Goal: Task Accomplishment & Management: Manage account settings

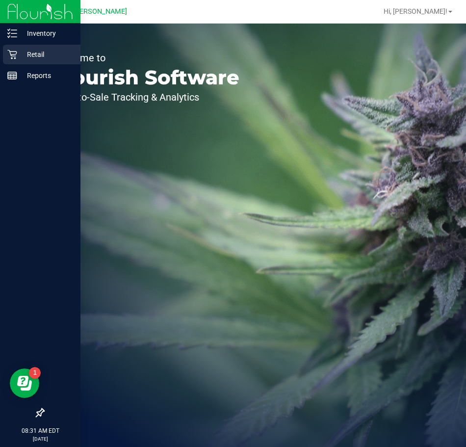
click at [12, 51] on icon at bounding box center [12, 55] width 10 height 10
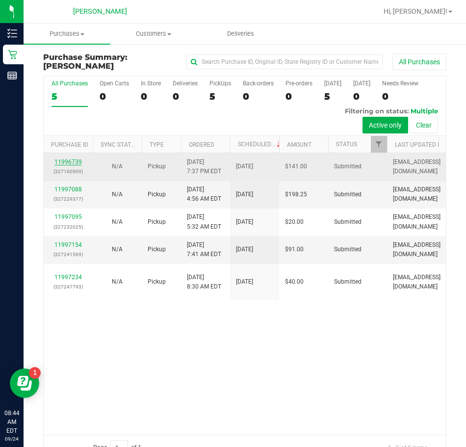
click at [70, 162] on link "11996739" at bounding box center [67, 161] width 27 height 7
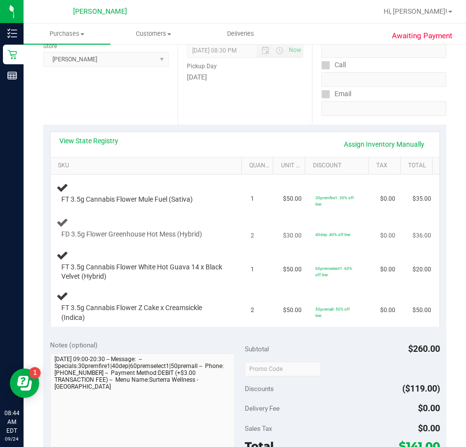
scroll to position [147, 0]
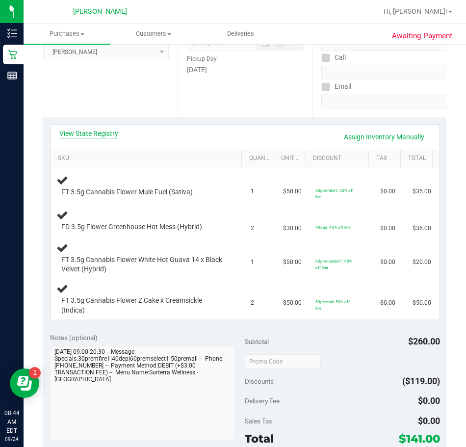
click at [90, 131] on link "View State Registry" at bounding box center [88, 134] width 59 height 10
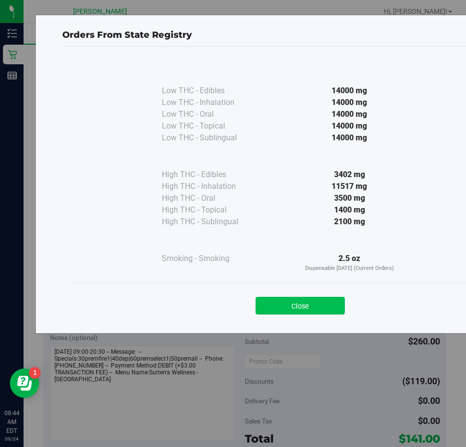
click at [311, 304] on button "Close" at bounding box center [300, 306] width 89 height 18
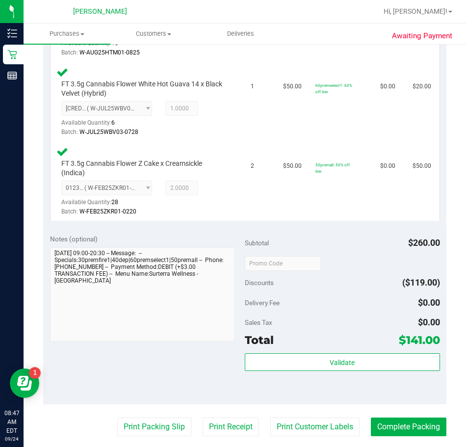
scroll to position [491, 0]
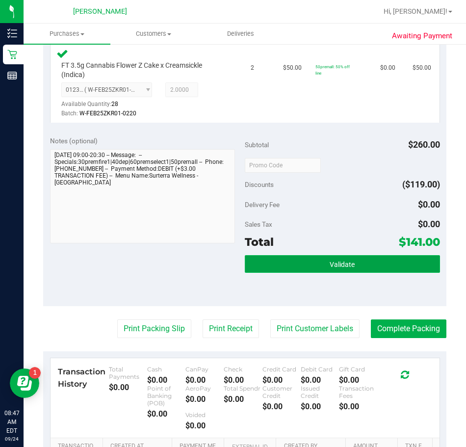
click at [290, 259] on button "Validate" at bounding box center [342, 264] width 195 height 18
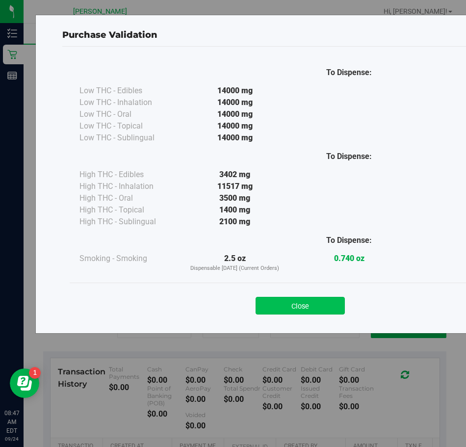
click at [310, 301] on button "Close" at bounding box center [300, 306] width 89 height 18
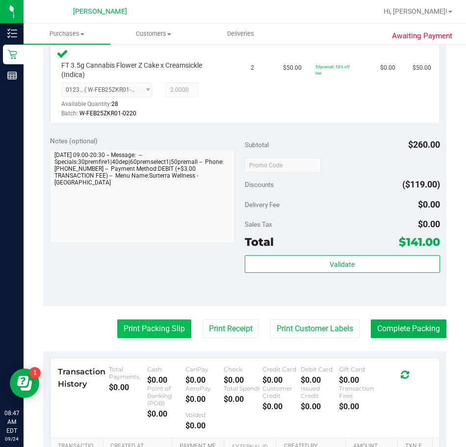
click at [147, 326] on button "Print Packing Slip" at bounding box center [154, 328] width 74 height 19
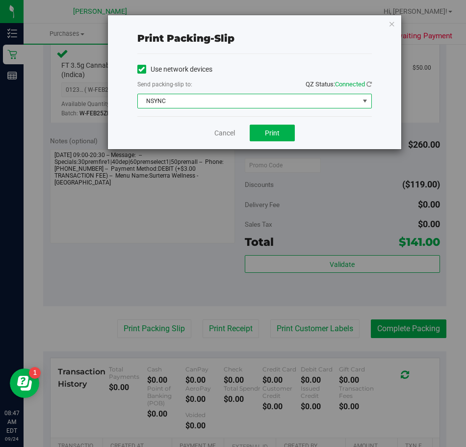
click at [365, 102] on span "select" at bounding box center [365, 101] width 8 height 8
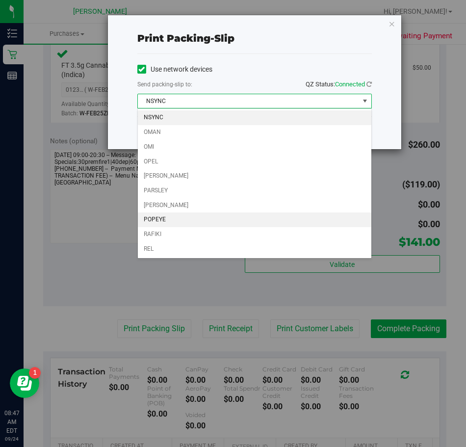
click at [189, 220] on li "POPEYE" at bounding box center [254, 219] width 233 height 15
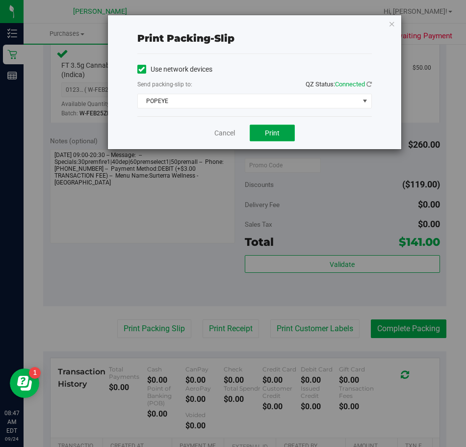
click at [270, 135] on span "Print" at bounding box center [272, 133] width 15 height 8
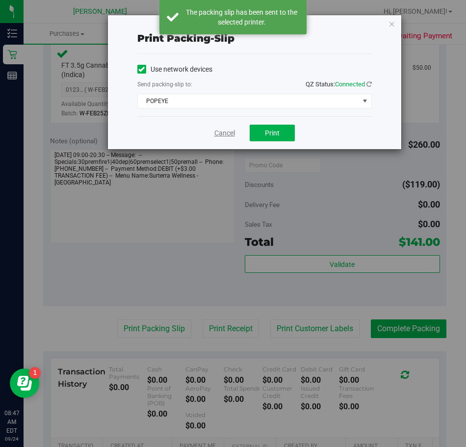
click at [223, 131] on link "Cancel" at bounding box center [224, 133] width 21 height 10
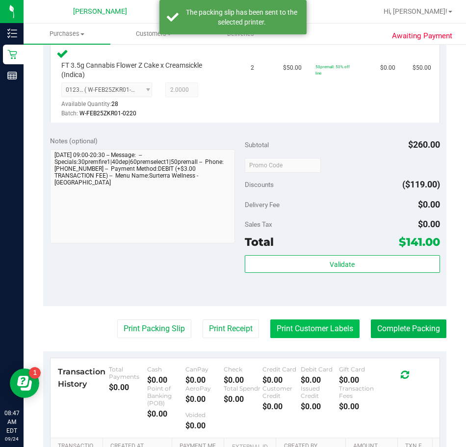
click at [279, 332] on button "Print Customer Labels" at bounding box center [314, 328] width 89 height 19
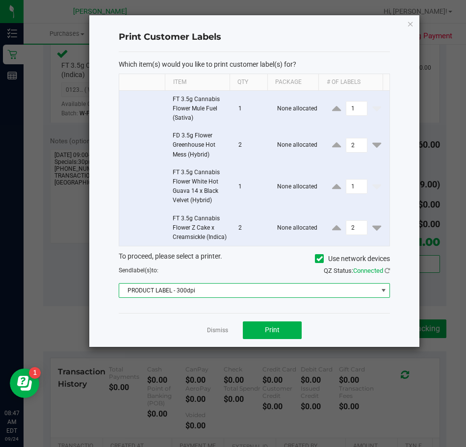
click at [381, 294] on span at bounding box center [384, 290] width 8 height 8
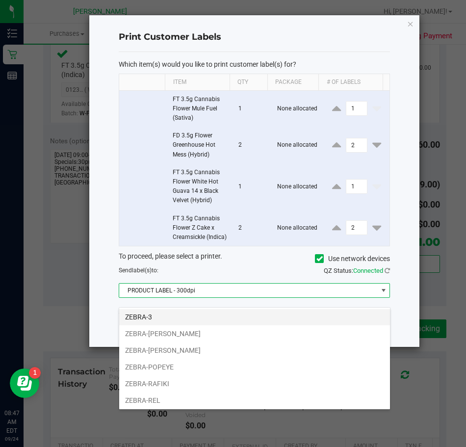
scroll to position [52, 0]
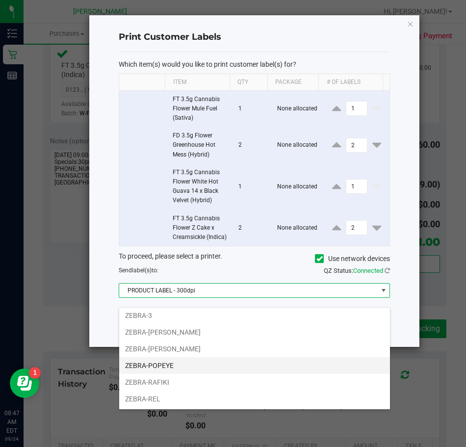
click at [173, 362] on li "ZEBRA-POPEYE" at bounding box center [254, 365] width 271 height 17
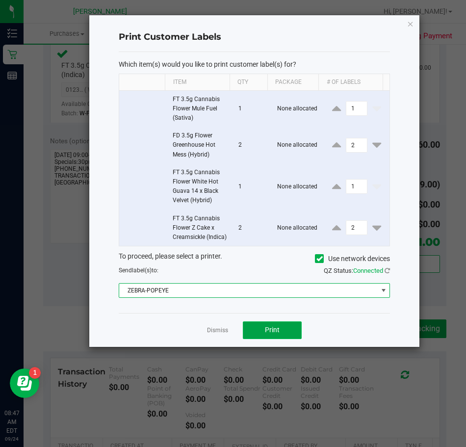
click at [277, 334] on span "Print" at bounding box center [272, 330] width 15 height 8
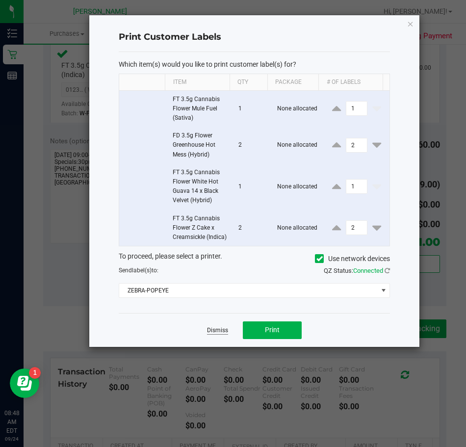
click at [214, 335] on link "Dismiss" at bounding box center [217, 330] width 21 height 8
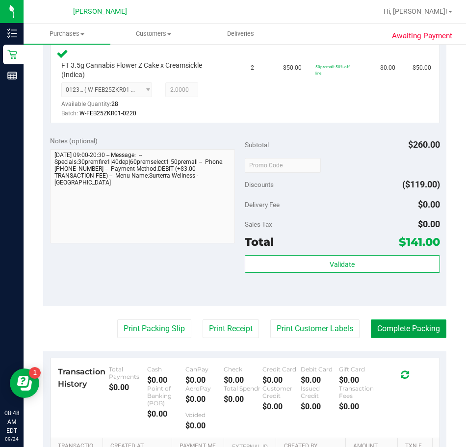
click at [402, 327] on button "Complete Packing" at bounding box center [409, 328] width 76 height 19
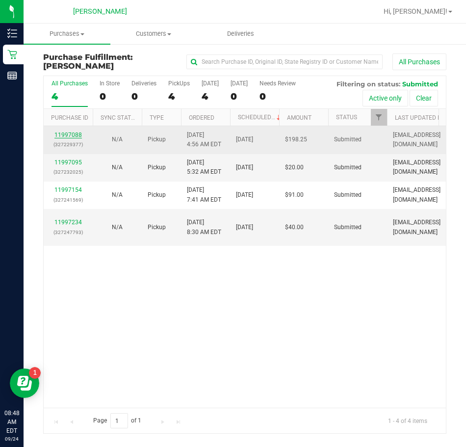
click at [62, 136] on link "11997088" at bounding box center [67, 134] width 27 height 7
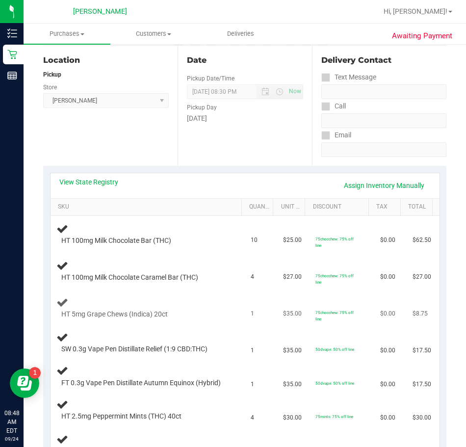
scroll to position [98, 0]
click at [95, 182] on link "View State Registry" at bounding box center [88, 183] width 59 height 10
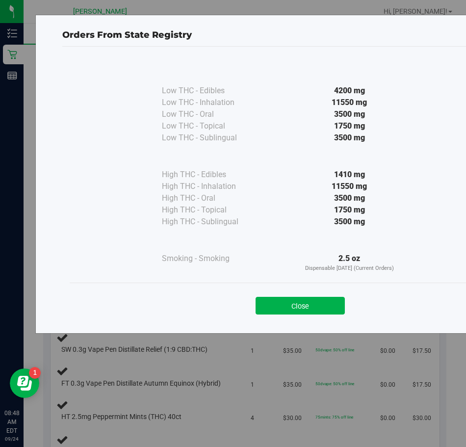
click at [247, 371] on div "Orders From State Registry Low THC - Edibles 4200 mg" at bounding box center [236, 223] width 473 height 447
click at [288, 310] on button "Close" at bounding box center [300, 306] width 89 height 18
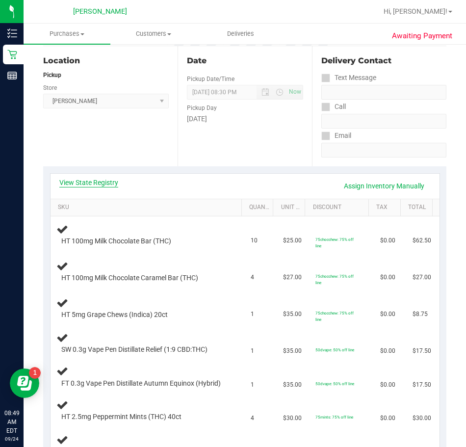
click at [99, 184] on link "View State Registry" at bounding box center [88, 183] width 59 height 10
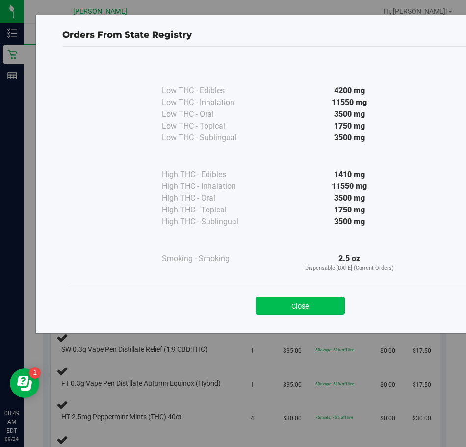
click at [310, 304] on button "Close" at bounding box center [300, 306] width 89 height 18
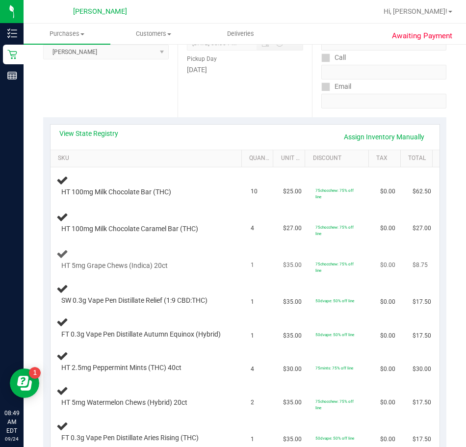
scroll to position [196, 0]
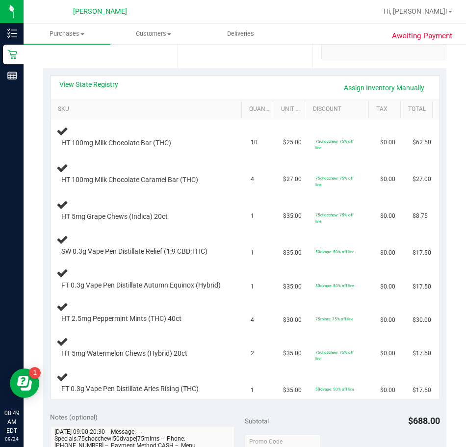
click at [224, 54] on div "Date Pickup Date/Time 09/24/2025 Now 09/24/2025 08:30 PM Now Pickup Day Wednesd…" at bounding box center [245, 8] width 134 height 120
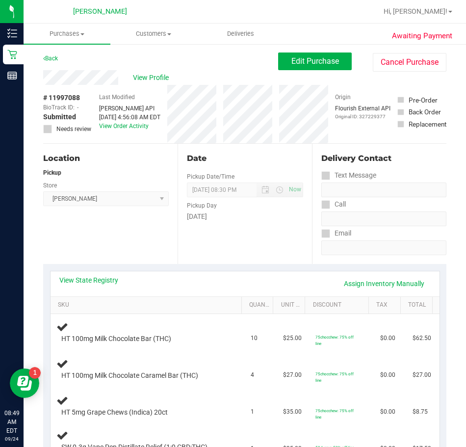
scroll to position [0, 0]
click at [154, 78] on span "View Profile" at bounding box center [152, 78] width 39 height 10
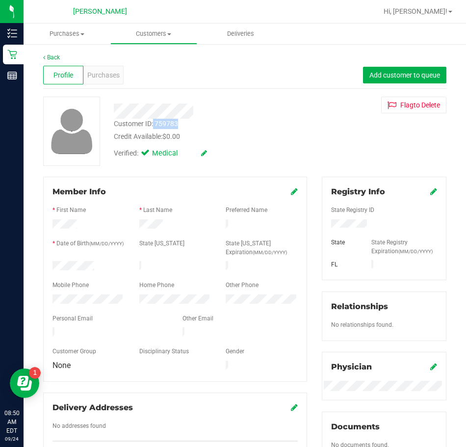
drag, startPoint x: 182, startPoint y: 123, endPoint x: 153, endPoint y: 128, distance: 29.4
click at [153, 128] on div "Customer ID: 759783 Credit Available: $0.00" at bounding box center [210, 130] width 209 height 23
copy div "759783"
click at [265, 306] on div at bounding box center [174, 310] width 245 height 8
click at [52, 55] on link "Back" at bounding box center [51, 57] width 17 height 7
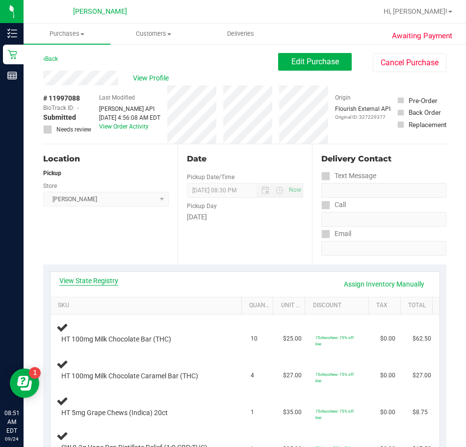
click at [84, 282] on link "View State Registry" at bounding box center [88, 281] width 59 height 10
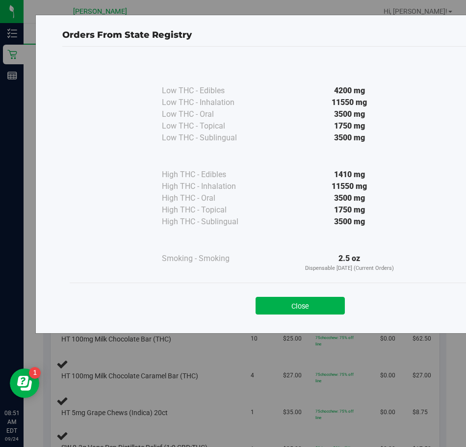
click at [175, 360] on div "Orders From State Registry Low THC - Edibles 4200 mg" at bounding box center [236, 223] width 473 height 447
click at [304, 305] on button "Close" at bounding box center [300, 306] width 89 height 18
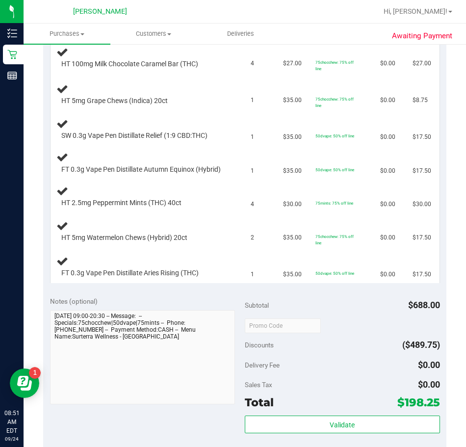
scroll to position [294, 0]
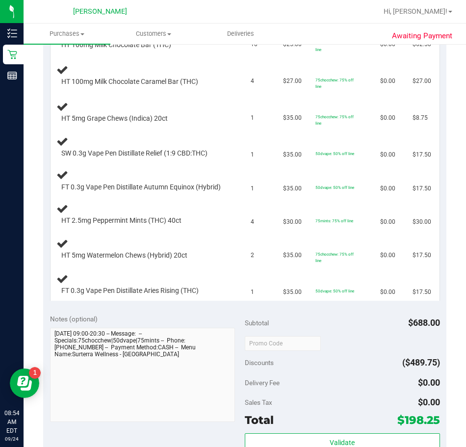
click at [351, 6] on div at bounding box center [277, 11] width 202 height 19
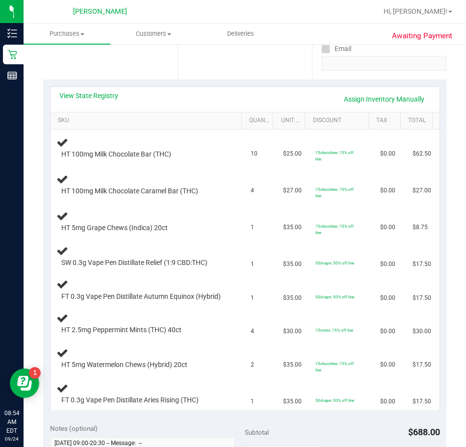
scroll to position [0, 0]
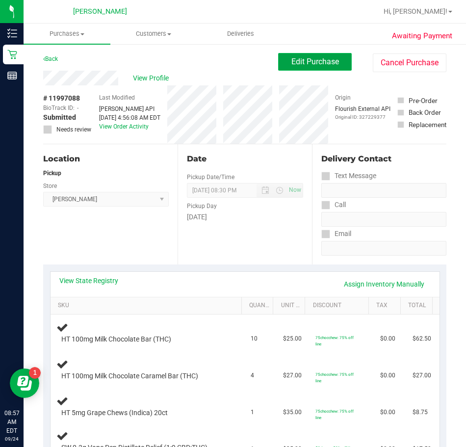
click at [307, 59] on span "Edit Purchase" at bounding box center [315, 61] width 48 height 9
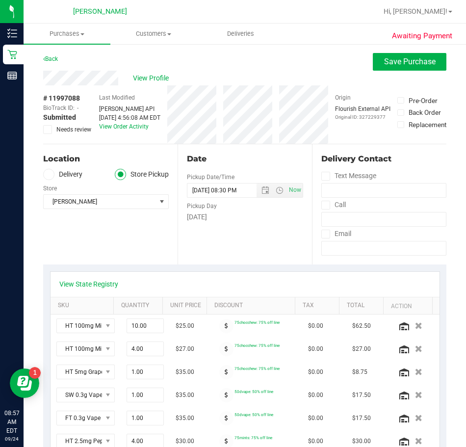
click at [48, 129] on icon at bounding box center [48, 129] width 6 height 0
click at [0, 0] on input "Needs review" at bounding box center [0, 0] width 0 height 0
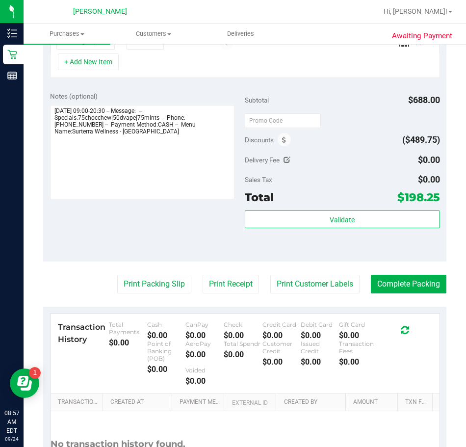
scroll to position [289, 0]
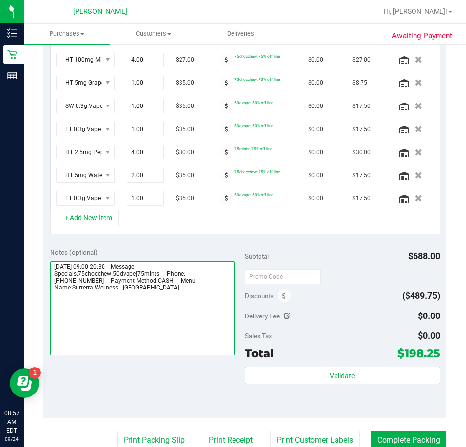
click at [226, 283] on textarea at bounding box center [142, 308] width 185 height 94
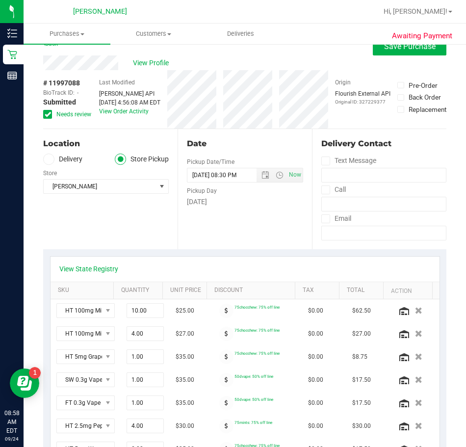
scroll to position [0, 0]
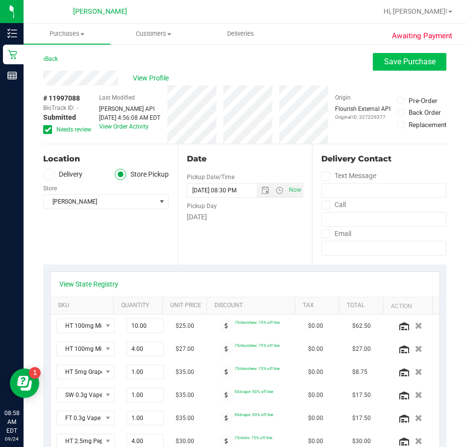
type textarea "Wednesday 09/24/2025 09:00-20:30 -- Message: -- Specials:75chocchew|50dvape|75m…"
click at [415, 53] on button "Save Purchase" at bounding box center [410, 62] width 74 height 18
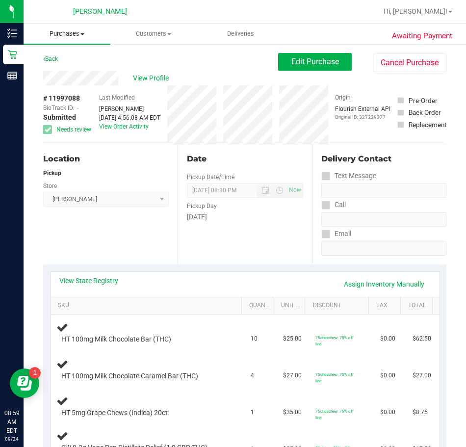
click at [63, 34] on span "Purchases" at bounding box center [67, 33] width 87 height 9
click at [65, 73] on span "Fulfillment" at bounding box center [54, 71] width 61 height 8
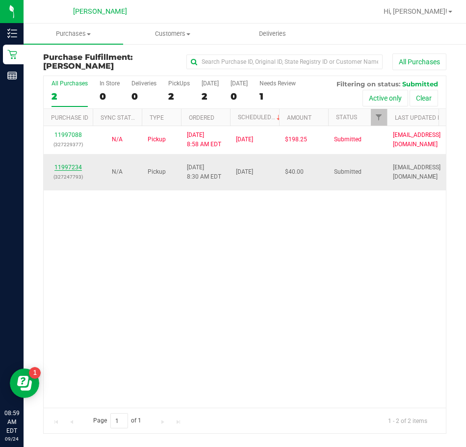
click at [62, 169] on link "11997234" at bounding box center [67, 167] width 27 height 7
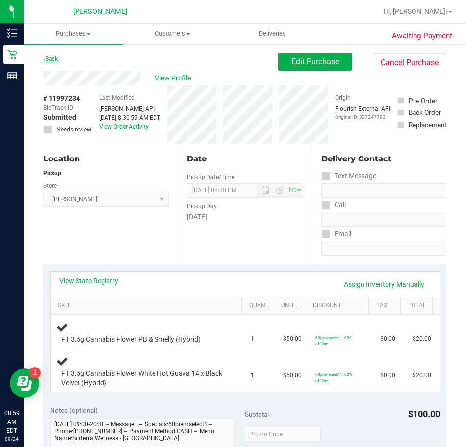
click at [50, 57] on link "Back" at bounding box center [50, 58] width 15 height 7
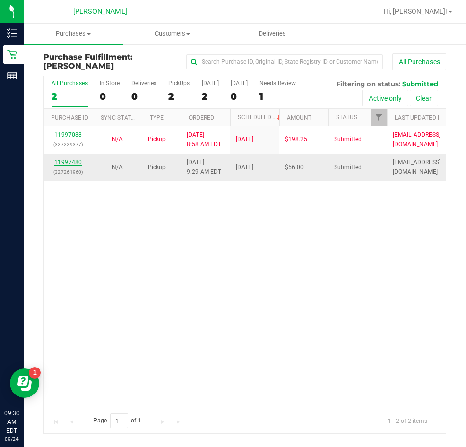
click at [72, 161] on link "11997480" at bounding box center [67, 162] width 27 height 7
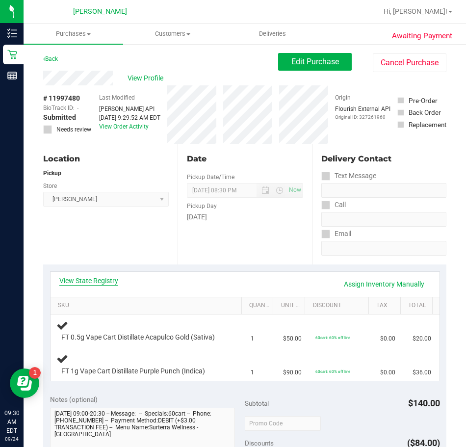
click at [102, 281] on link "View State Registry" at bounding box center [88, 281] width 59 height 10
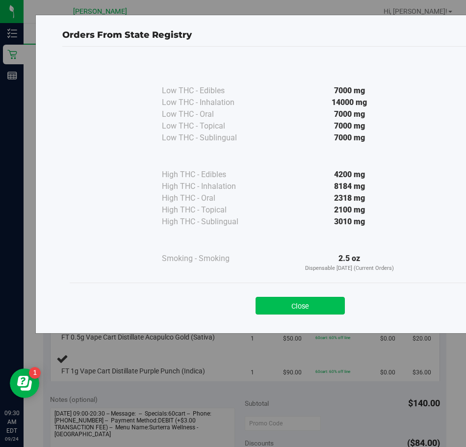
click at [269, 308] on button "Close" at bounding box center [300, 306] width 89 height 18
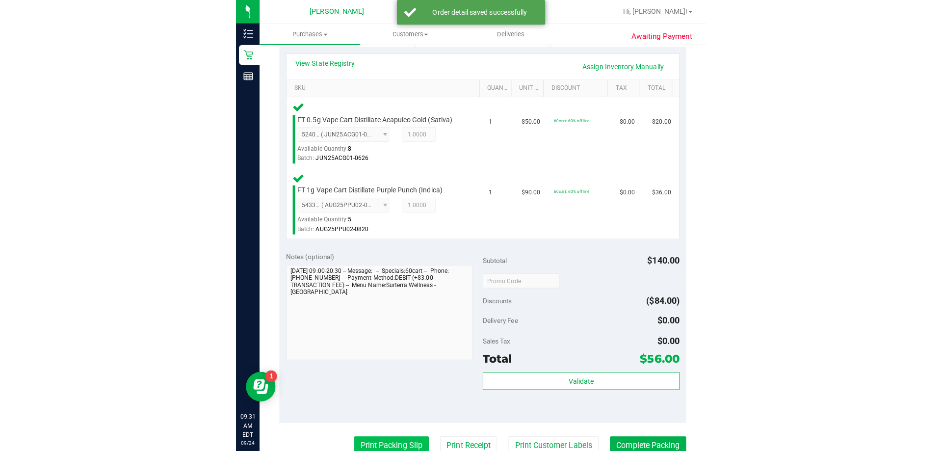
scroll to position [245, 0]
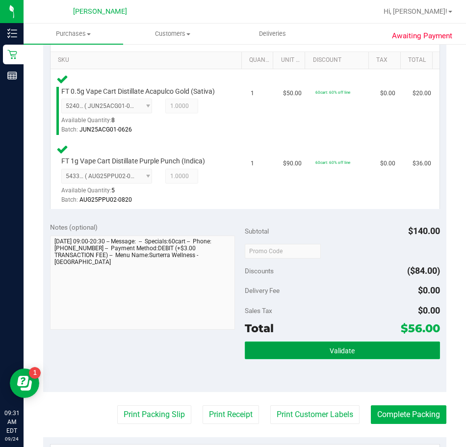
click at [335, 349] on span "Validate" at bounding box center [342, 351] width 25 height 8
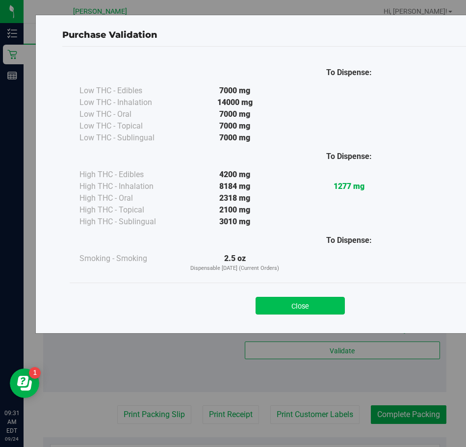
click at [309, 304] on button "Close" at bounding box center [300, 306] width 89 height 18
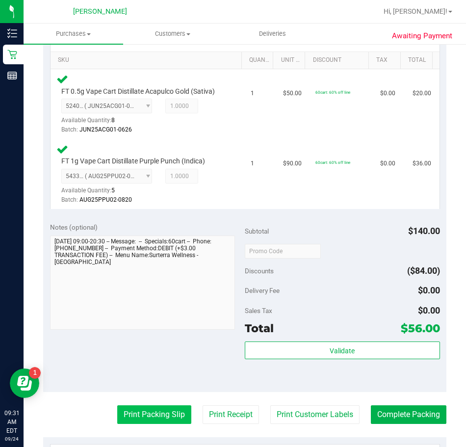
click at [147, 411] on button "Print Packing Slip" at bounding box center [154, 414] width 74 height 19
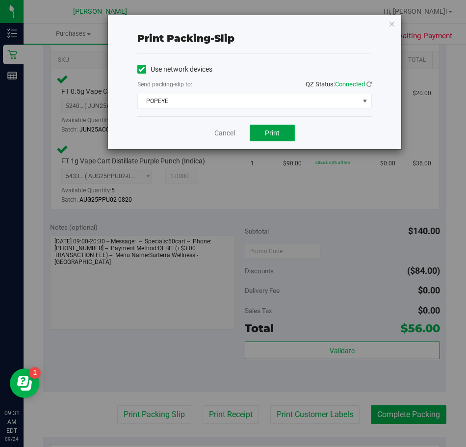
click at [281, 132] on button "Print" at bounding box center [272, 133] width 45 height 17
click at [226, 133] on link "Cancel" at bounding box center [224, 133] width 21 height 10
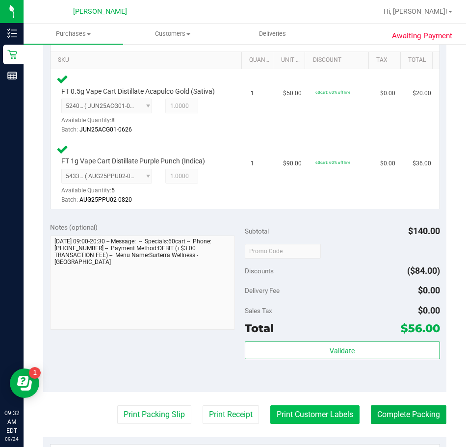
click at [311, 421] on button "Print Customer Labels" at bounding box center [314, 414] width 89 height 19
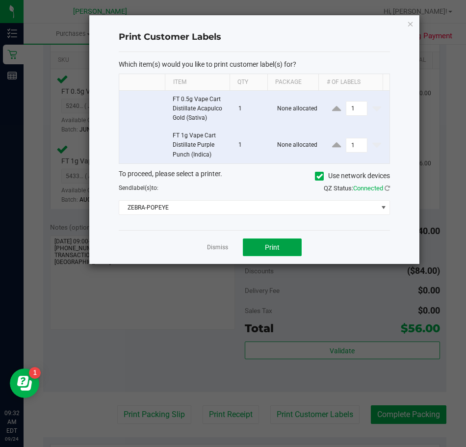
click at [265, 250] on span "Print" at bounding box center [272, 247] width 15 height 8
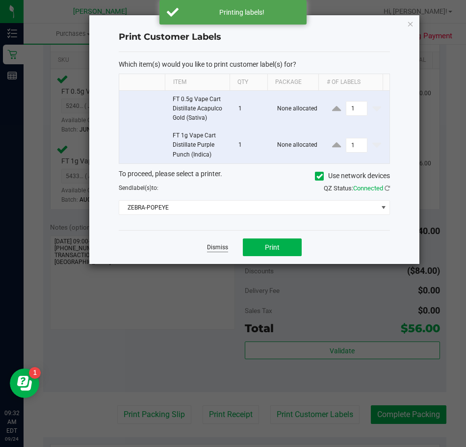
click at [216, 251] on link "Dismiss" at bounding box center [217, 247] width 21 height 8
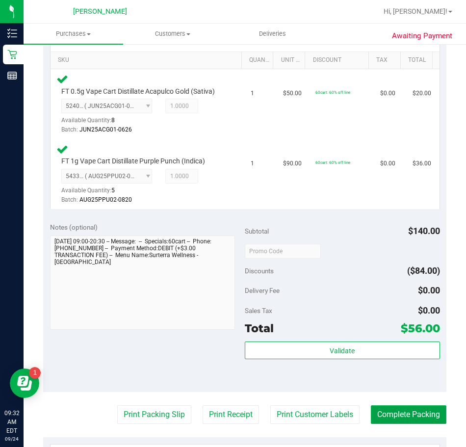
click at [397, 414] on button "Complete Packing" at bounding box center [409, 414] width 76 height 19
click at [382, 410] on button "Complete Packing" at bounding box center [404, 414] width 83 height 19
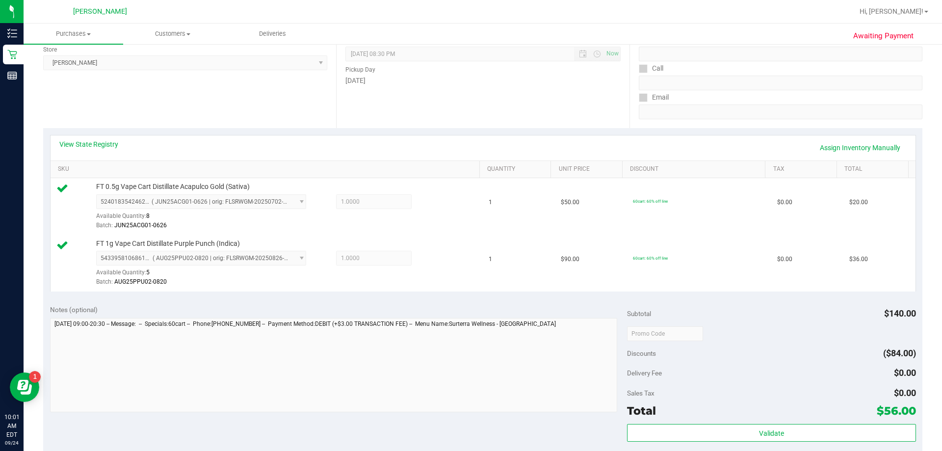
scroll to position [0, 0]
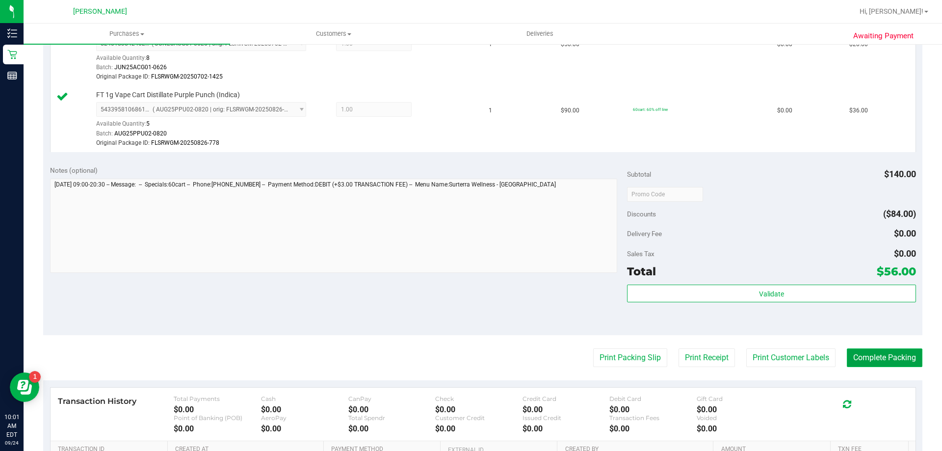
click at [861, 360] on button "Complete Packing" at bounding box center [885, 357] width 76 height 19
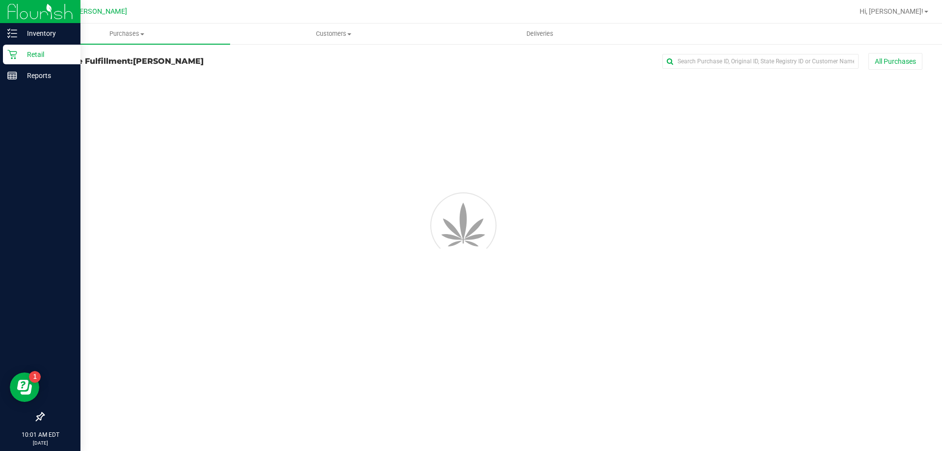
click at [11, 54] on icon at bounding box center [11, 54] width 9 height 9
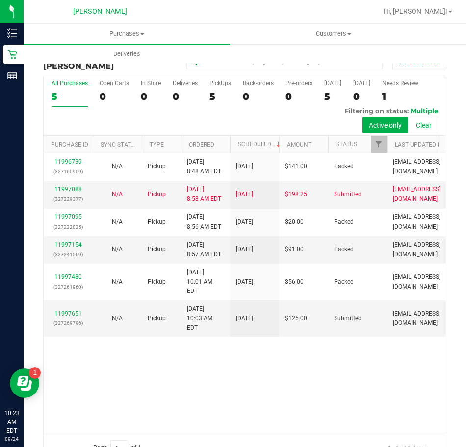
click at [69, 84] on div "All Purchases" at bounding box center [70, 83] width 36 height 7
click at [0, 0] on input "All Purchases 5" at bounding box center [0, 0] width 0 height 0
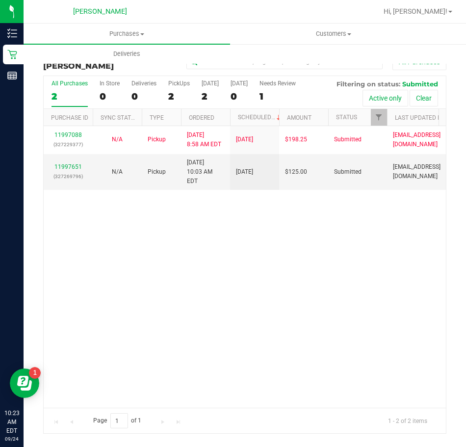
click at [67, 83] on div "All Purchases" at bounding box center [70, 83] width 36 height 7
click at [0, 0] on input "All Purchases 2" at bounding box center [0, 0] width 0 height 0
click at [127, 33] on span "Purchases" at bounding box center [127, 33] width 207 height 9
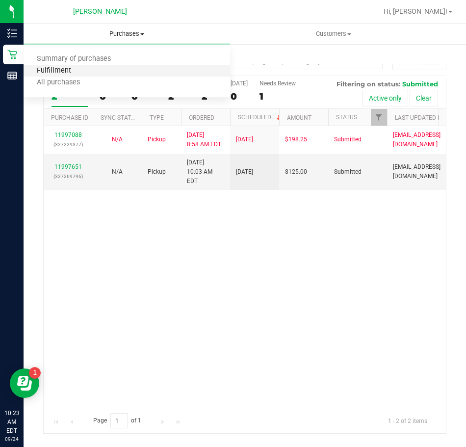
click at [62, 72] on span "Fulfillment" at bounding box center [54, 71] width 61 height 8
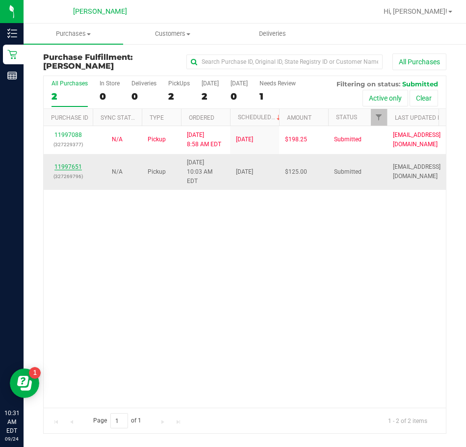
click at [67, 163] on link "11997651" at bounding box center [67, 166] width 27 height 7
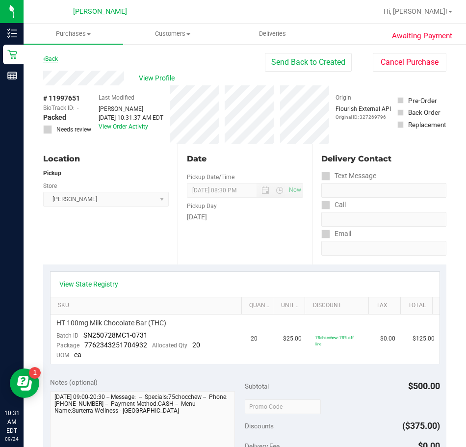
click at [47, 58] on link "Back" at bounding box center [50, 58] width 15 height 7
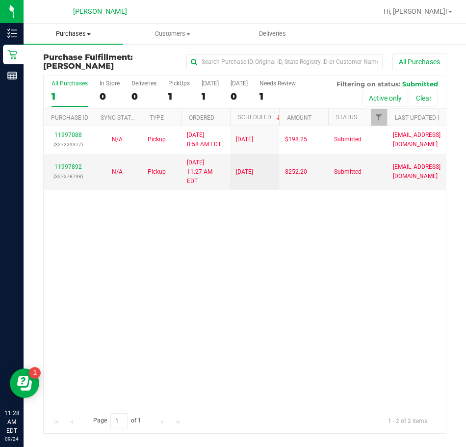
click at [63, 36] on span "Purchases" at bounding box center [74, 33] width 100 height 9
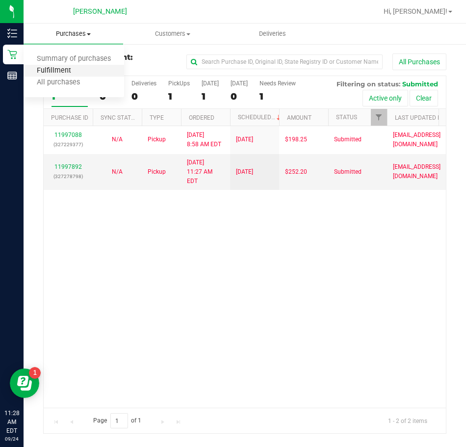
click at [57, 69] on span "Fulfillment" at bounding box center [54, 71] width 61 height 8
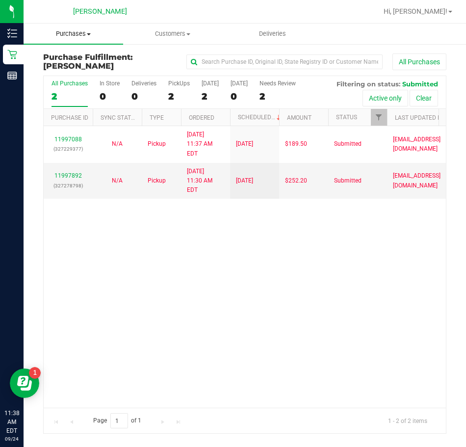
click at [68, 32] on span "Purchases" at bounding box center [74, 33] width 100 height 9
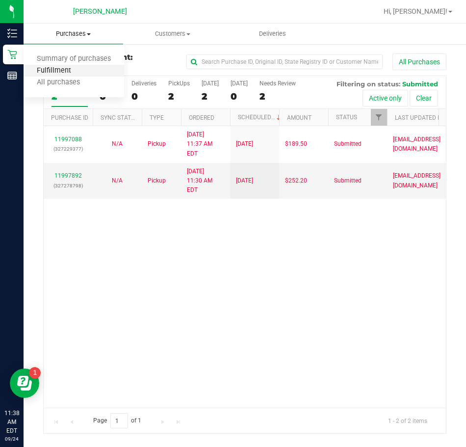
click at [53, 73] on span "Fulfillment" at bounding box center [54, 71] width 61 height 8
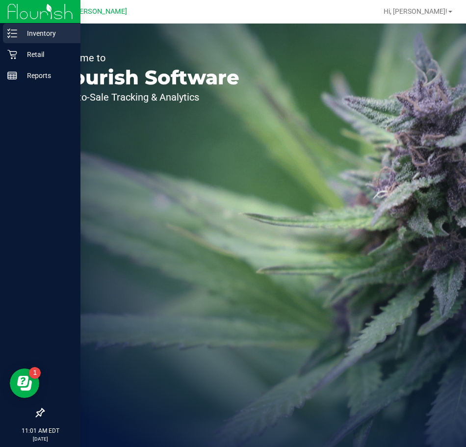
click at [28, 30] on p "Inventory" at bounding box center [46, 33] width 59 height 12
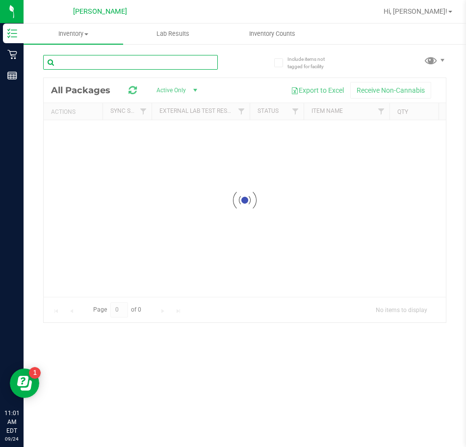
click at [59, 63] on input "text" at bounding box center [130, 62] width 175 height 15
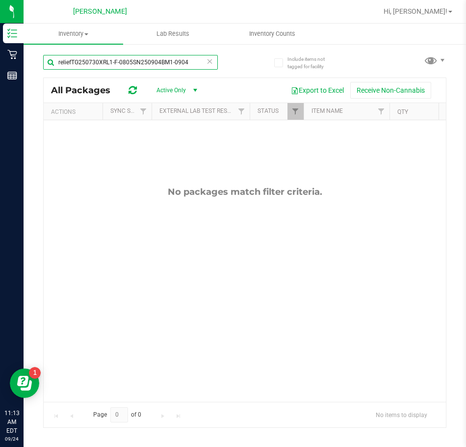
click at [189, 64] on input "reliefTG250730XRL1-F-0805SN250904BM1-0904" at bounding box center [130, 62] width 175 height 15
type input "r"
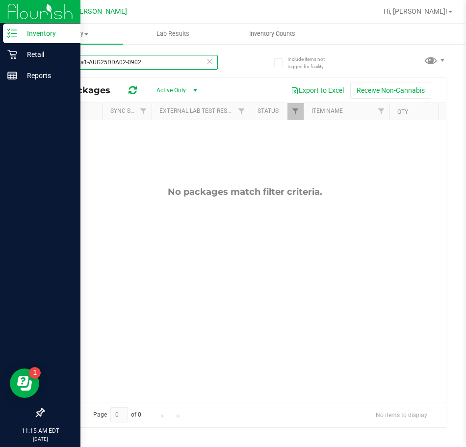
type input "don dada1-AUG25DDA02-0902"
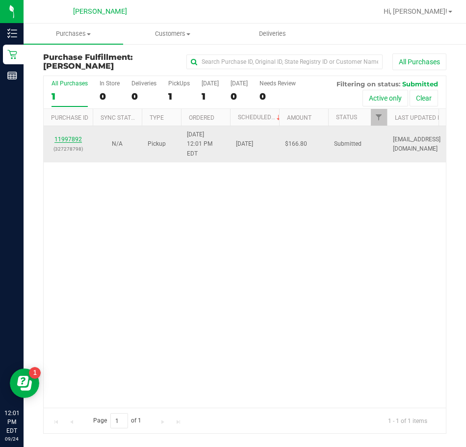
click at [64, 136] on link "11997892" at bounding box center [67, 139] width 27 height 7
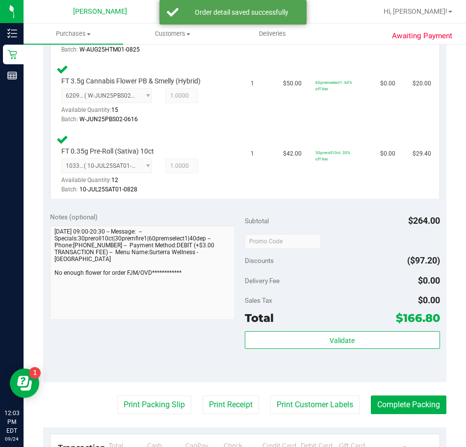
scroll to position [491, 0]
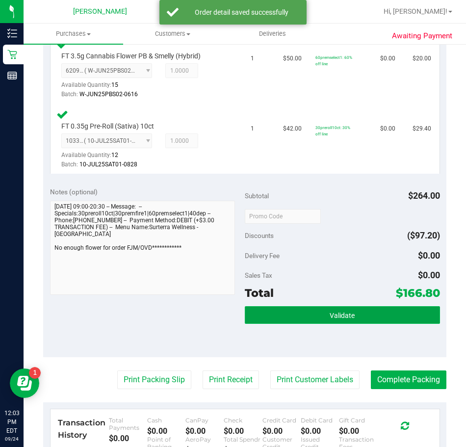
click at [312, 318] on button "Validate" at bounding box center [342, 315] width 195 height 18
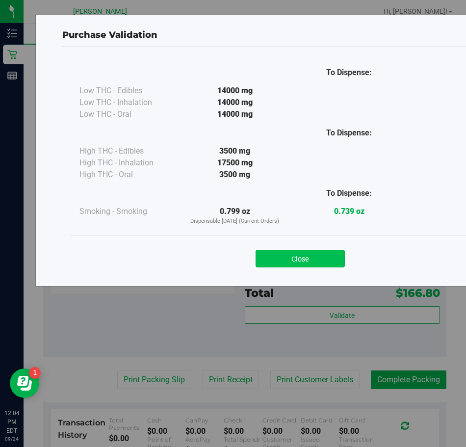
click at [318, 254] on button "Close" at bounding box center [300, 259] width 89 height 18
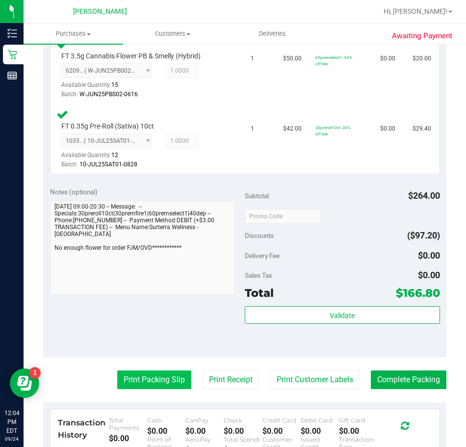
click at [146, 384] on button "Print Packing Slip" at bounding box center [154, 379] width 74 height 19
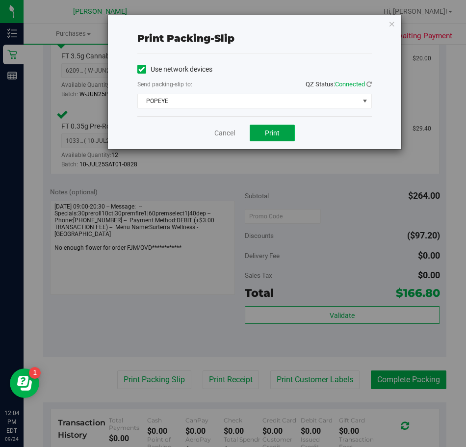
click at [270, 132] on span "Print" at bounding box center [272, 133] width 15 height 8
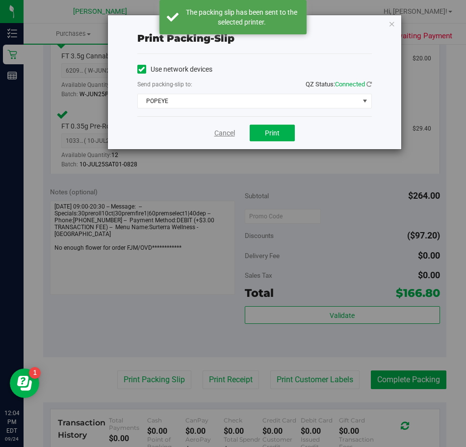
click at [224, 132] on link "Cancel" at bounding box center [224, 133] width 21 height 10
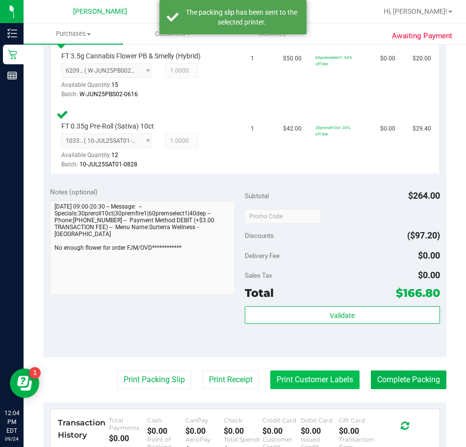
click at [302, 376] on button "Print Customer Labels" at bounding box center [314, 379] width 89 height 19
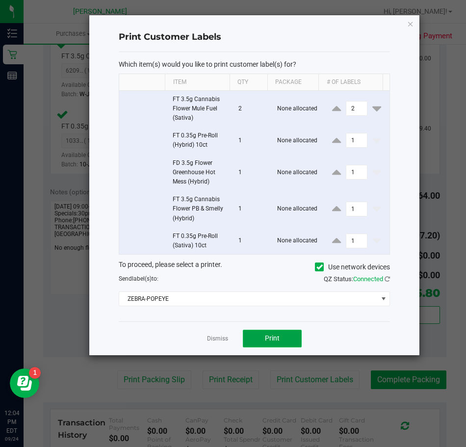
click at [249, 340] on button "Print" at bounding box center [272, 339] width 59 height 18
click at [219, 337] on link "Dismiss" at bounding box center [217, 339] width 21 height 8
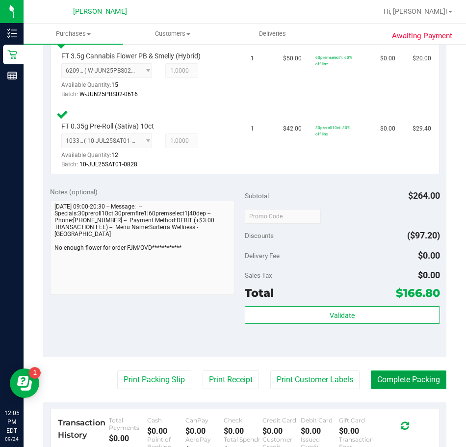
click at [411, 384] on button "Complete Packing" at bounding box center [409, 379] width 76 height 19
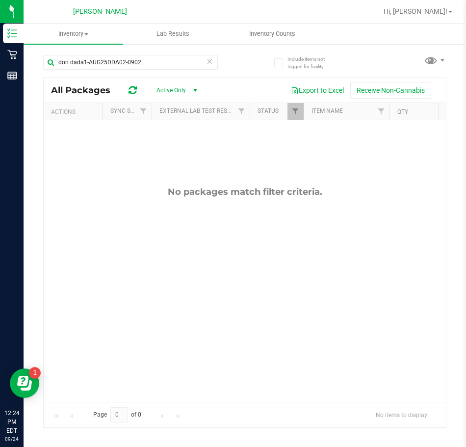
drag, startPoint x: 142, startPoint y: 65, endPoint x: -26, endPoint y: 77, distance: 168.7
click at [0, 77] on html "Inventory Retail Reports 12:24 PM EDT [DATE] 09/24 [PERSON_NAME] Hi, [PERSON_NA…" at bounding box center [233, 223] width 466 height 447
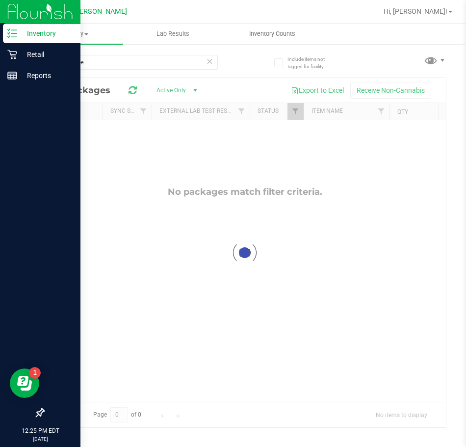
type input "tangerine"
